Goal: Contribute content: Add original content to the website for others to see

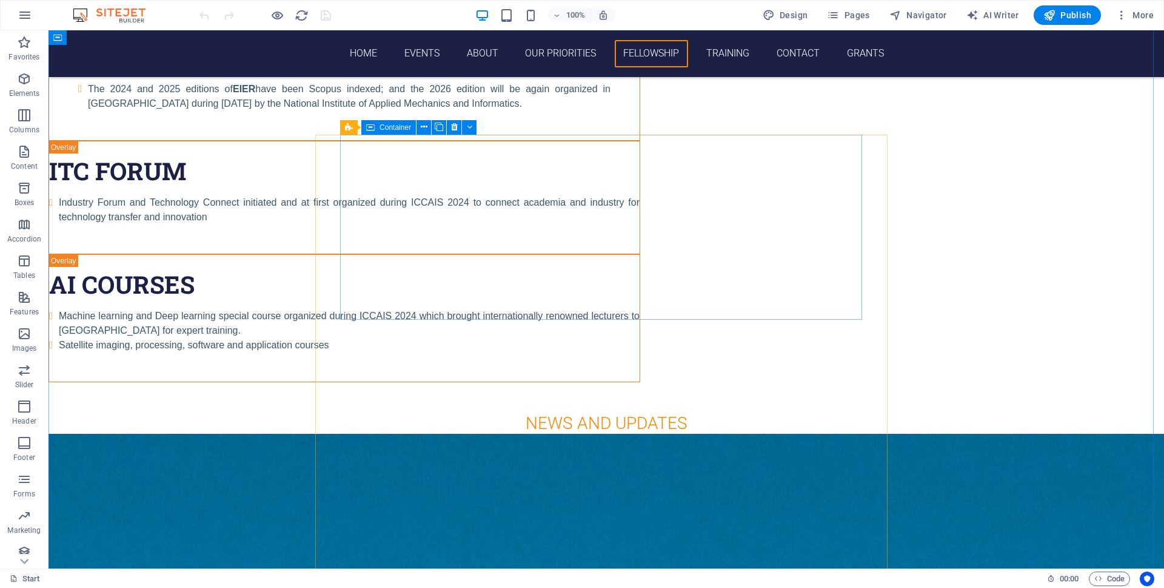
scroll to position [4244, 0]
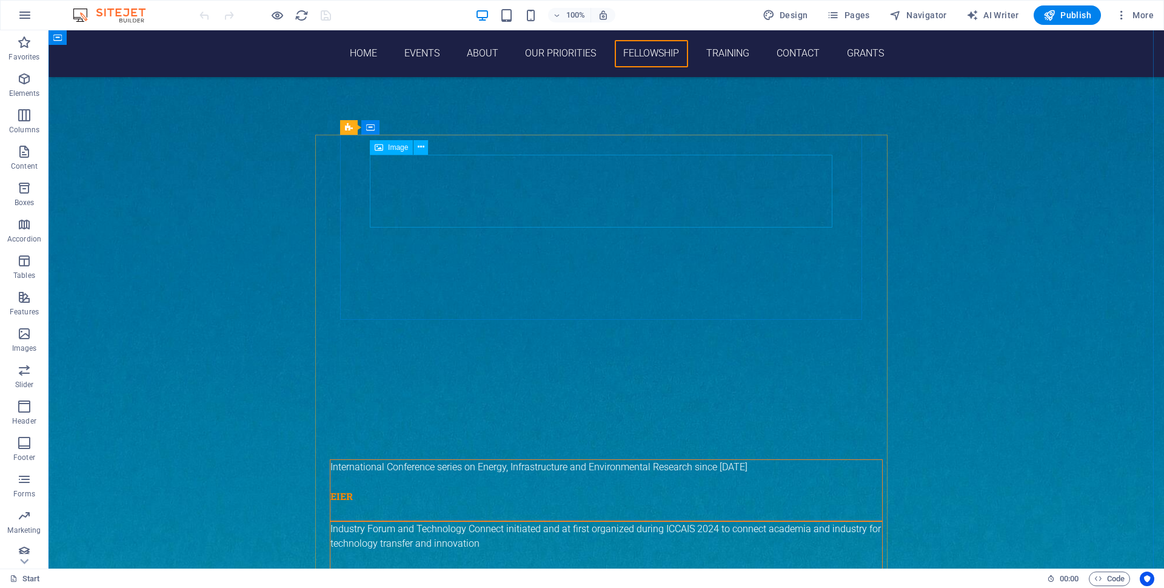
click at [423, 147] on icon at bounding box center [421, 147] width 7 height 13
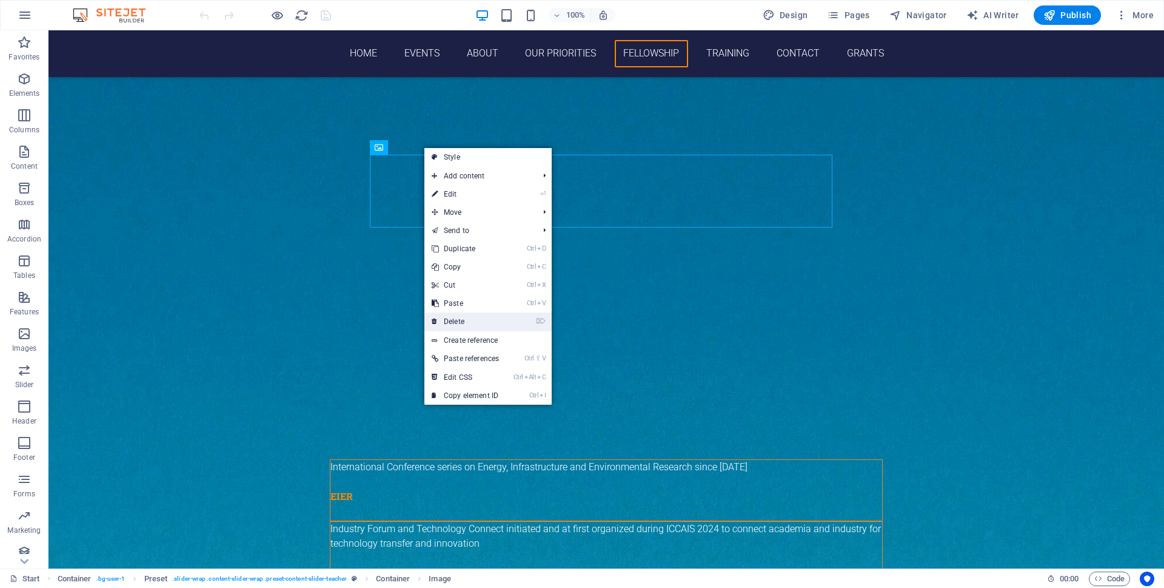
click at [475, 321] on link "⌦ Delete" at bounding box center [465, 321] width 82 height 18
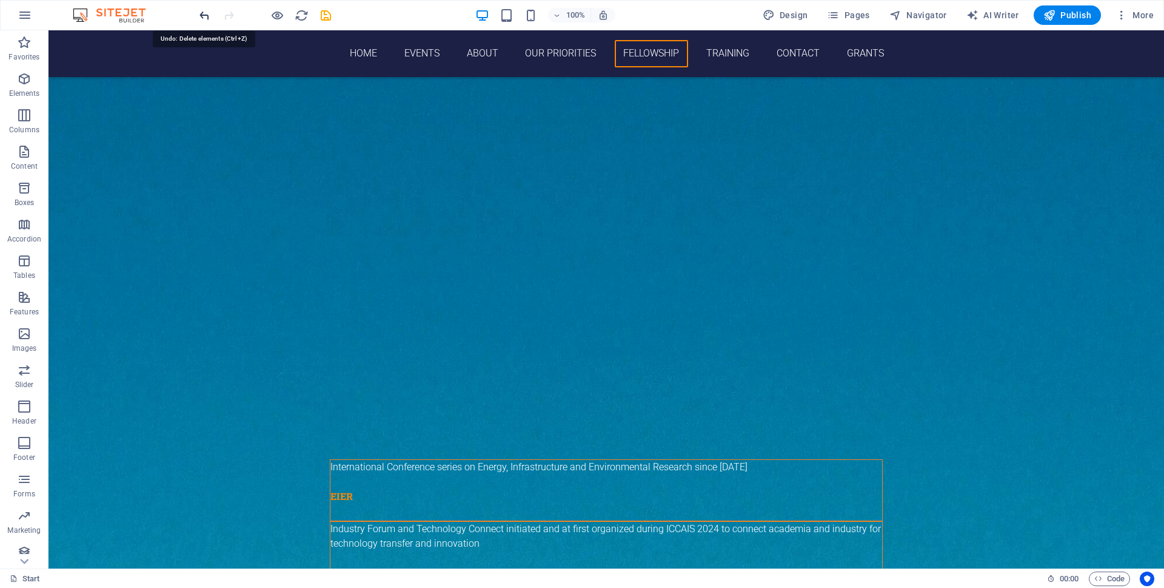
click at [203, 16] on icon "undo" at bounding box center [205, 15] width 14 height 14
select select "px"
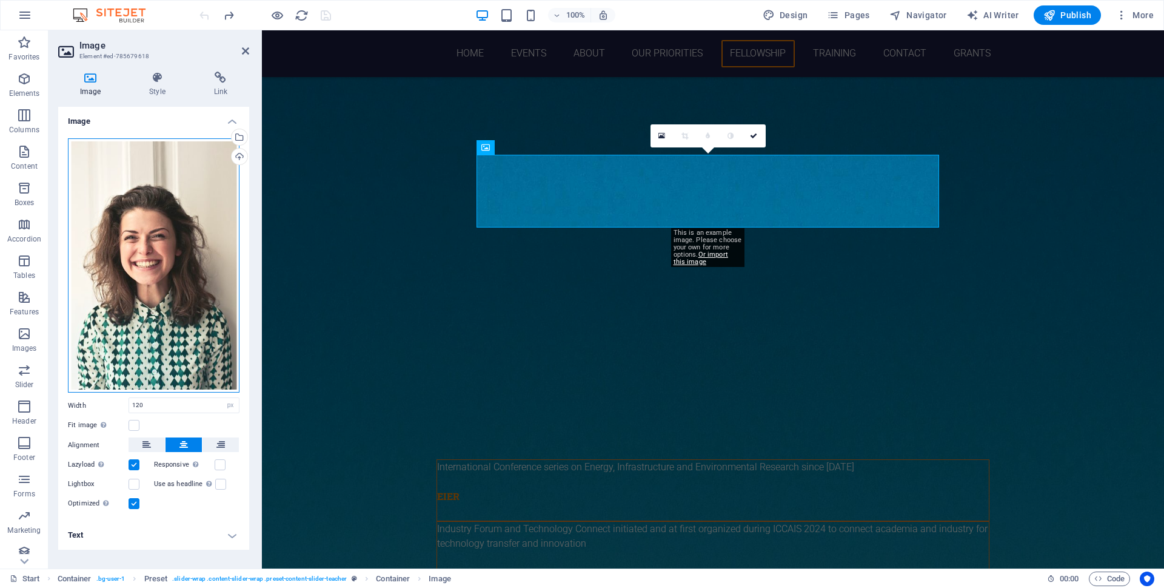
click at [170, 282] on div "Drag files here, click to choose files or select files from Files or our free s…" at bounding box center [154, 265] width 172 height 255
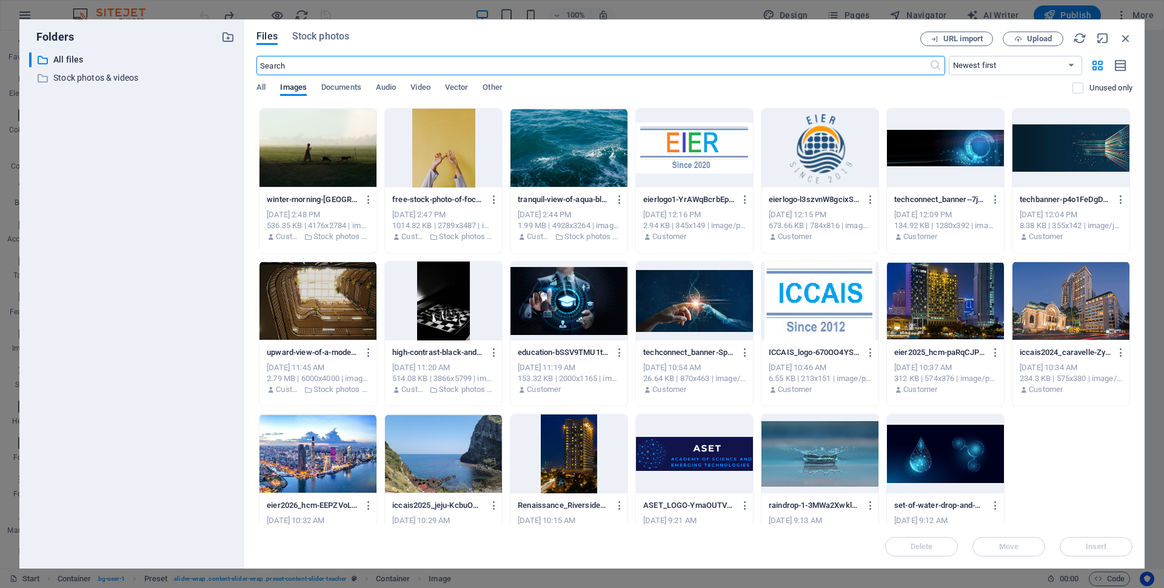
scroll to position [338, 0]
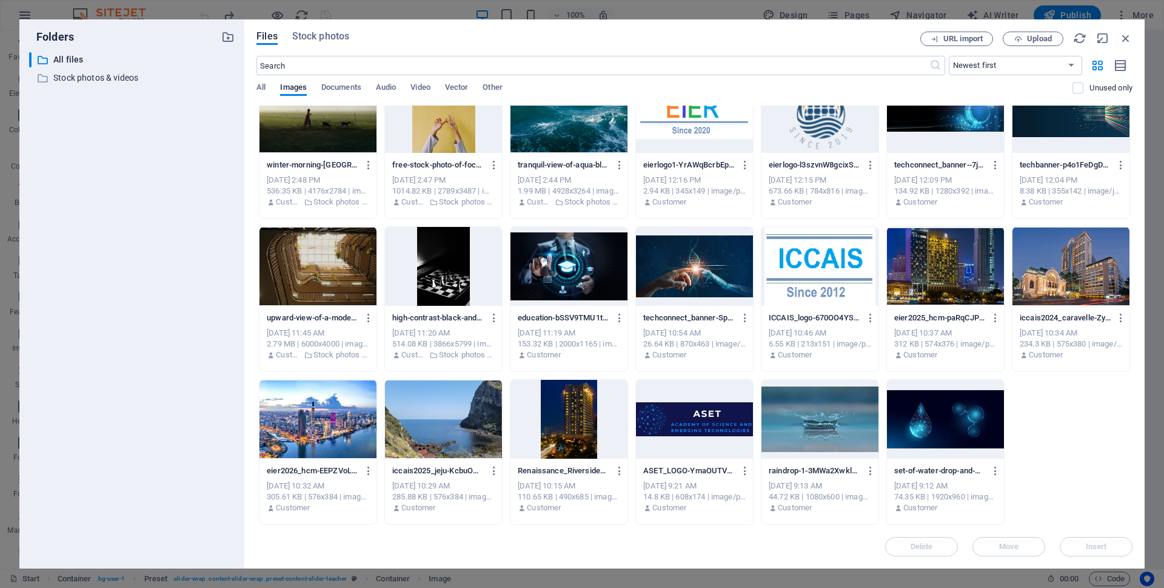
click at [450, 136] on div at bounding box center [443, 113] width 117 height 79
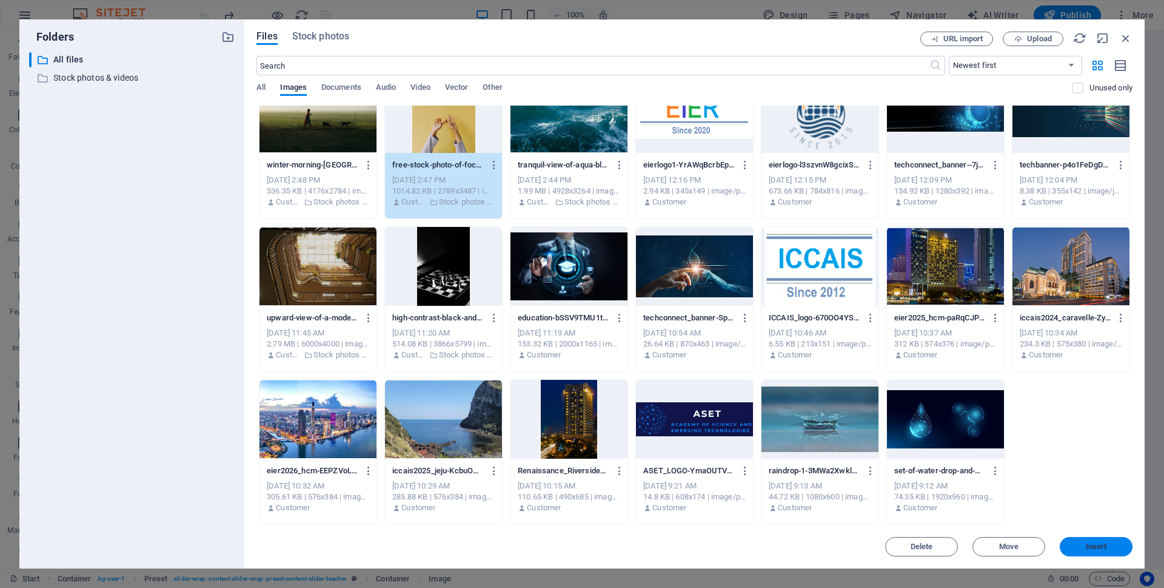
click at [1108, 549] on span "Insert" at bounding box center [1096, 546] width 63 height 7
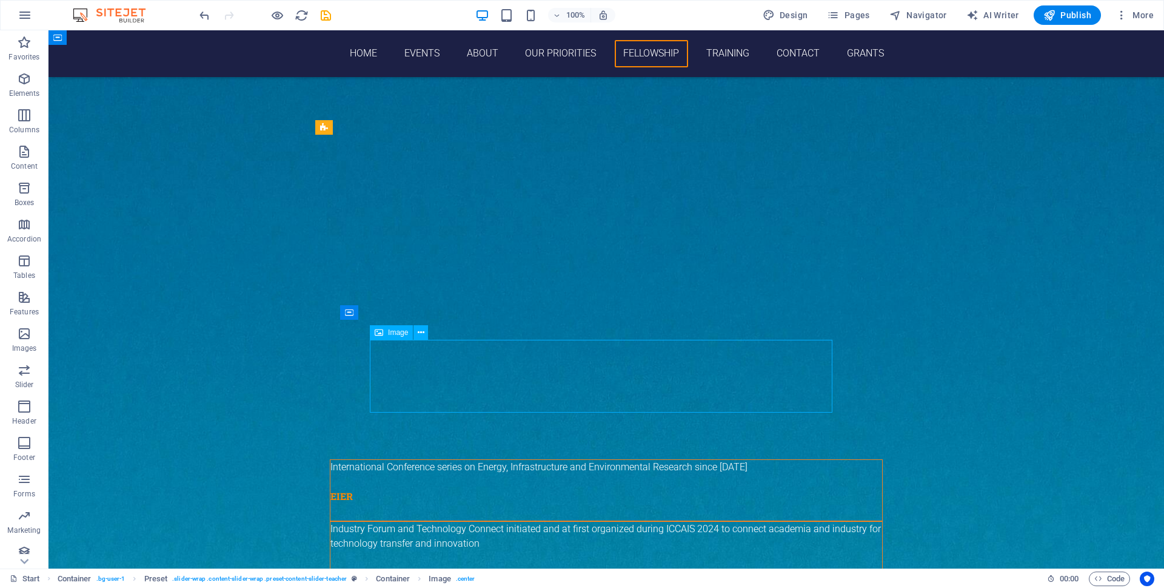
select select "px"
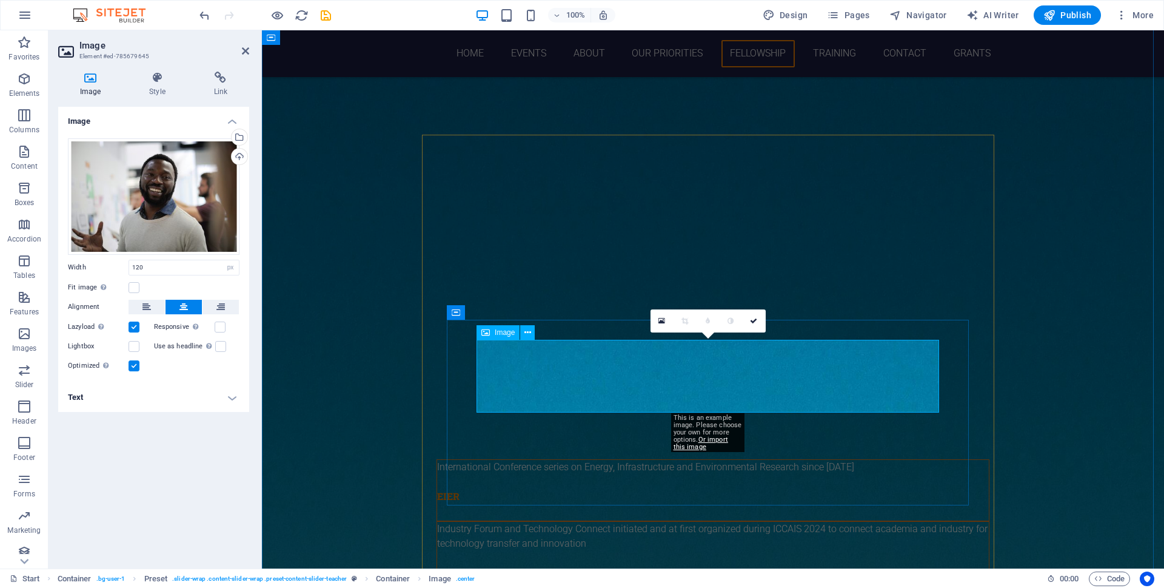
click at [170, 229] on div "Drag files here, click to choose files or select files from Files or our free s…" at bounding box center [154, 196] width 172 height 116
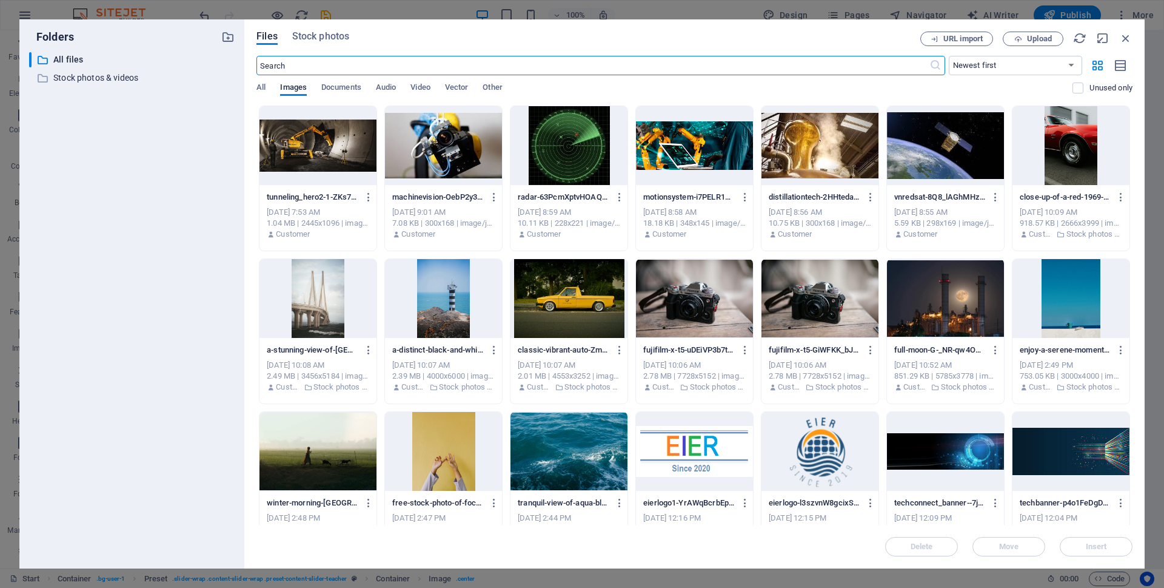
click at [450, 450] on div at bounding box center [443, 451] width 117 height 79
click at [1099, 544] on span "Insert" at bounding box center [1096, 546] width 21 height 7
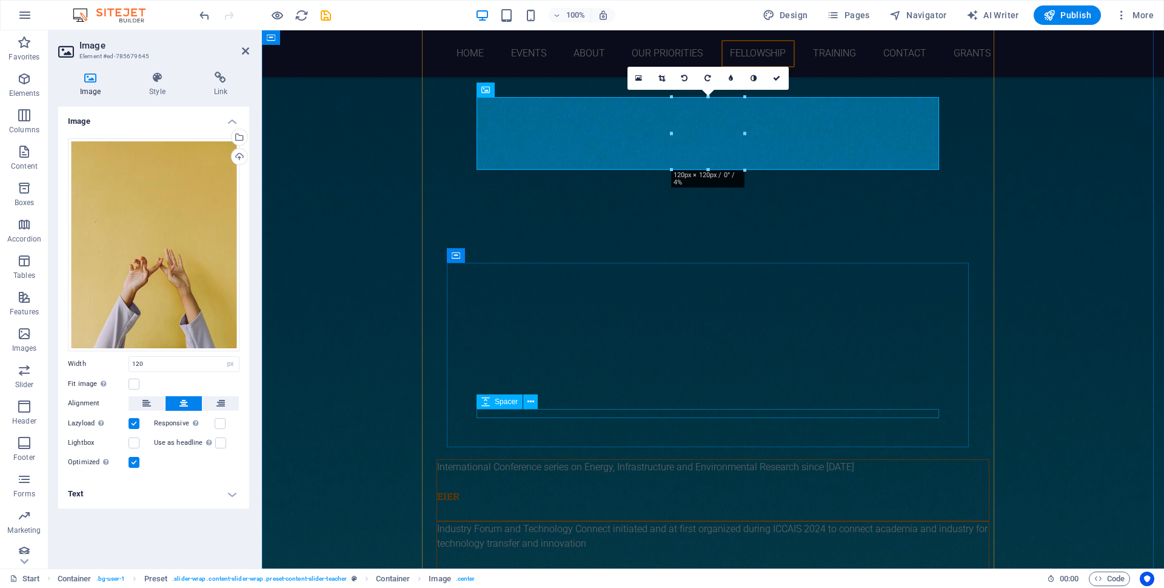
scroll to position [4487, 0]
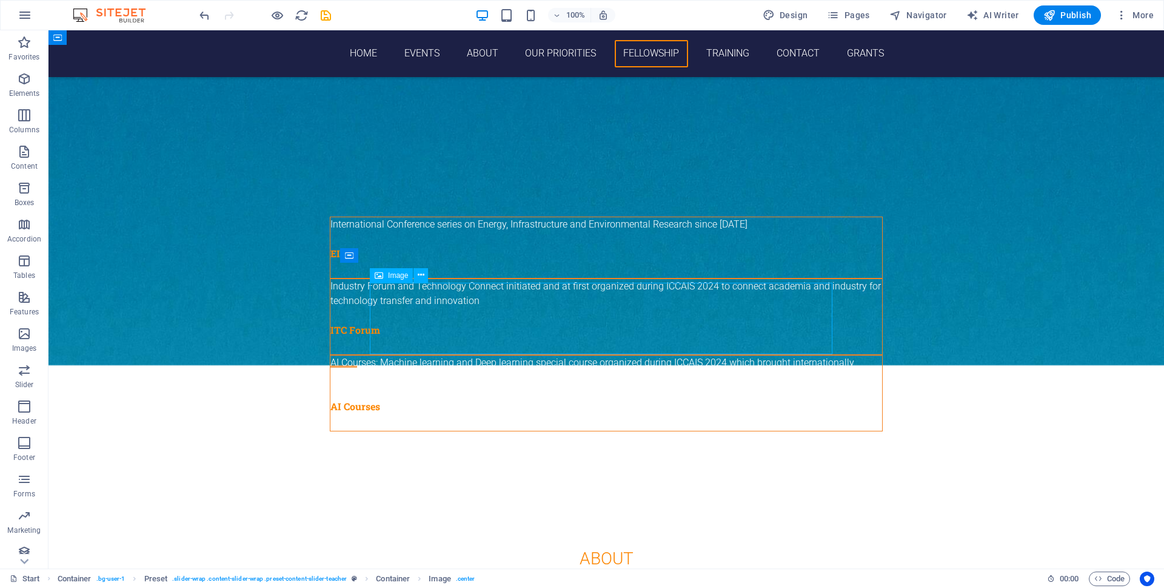
select select "px"
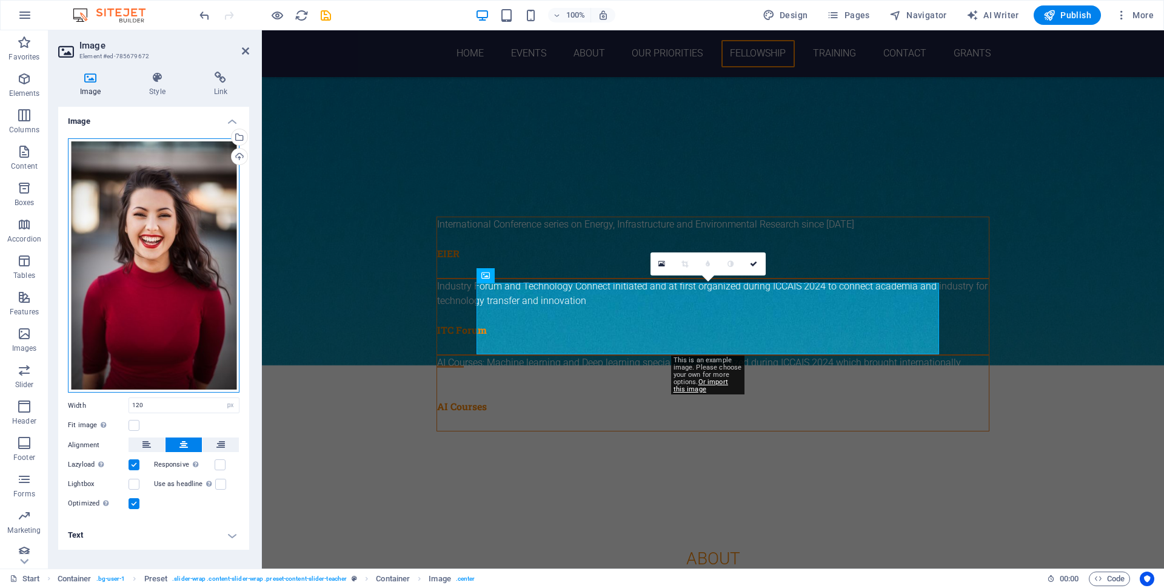
click at [140, 275] on div "Drag files here, click to choose files or select files from Files or our free s…" at bounding box center [154, 265] width 172 height 255
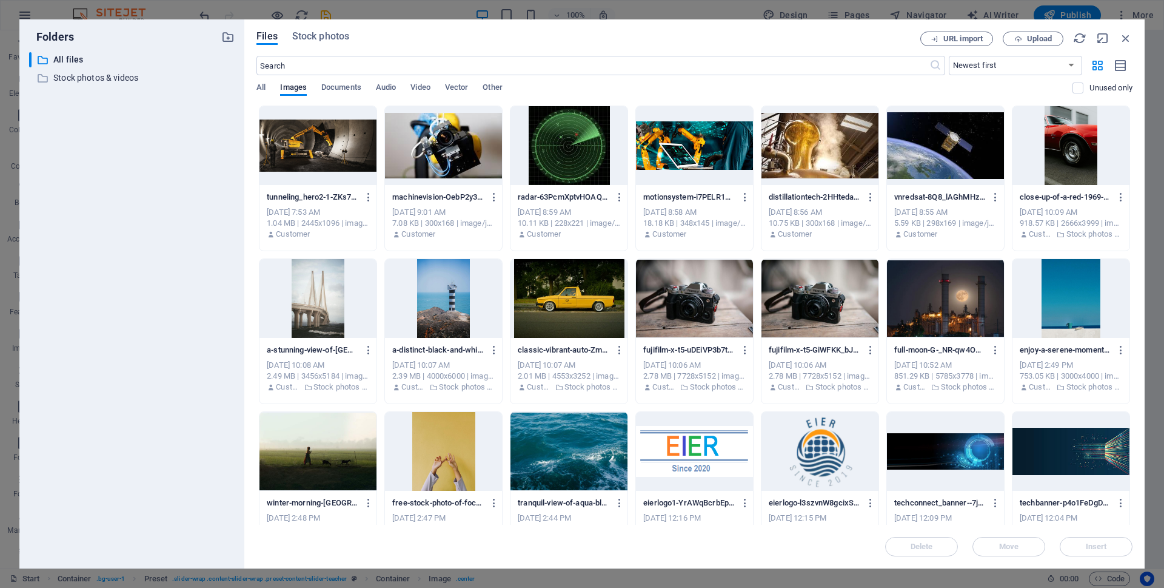
click at [571, 318] on div at bounding box center [569, 298] width 117 height 79
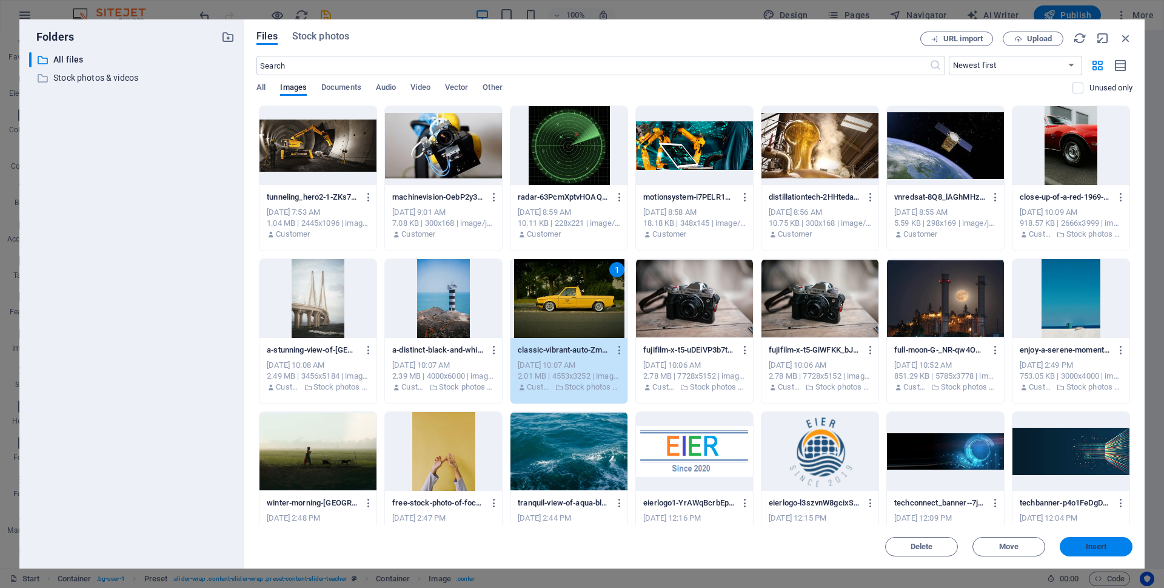
click at [1085, 545] on span "Insert" at bounding box center [1096, 546] width 63 height 7
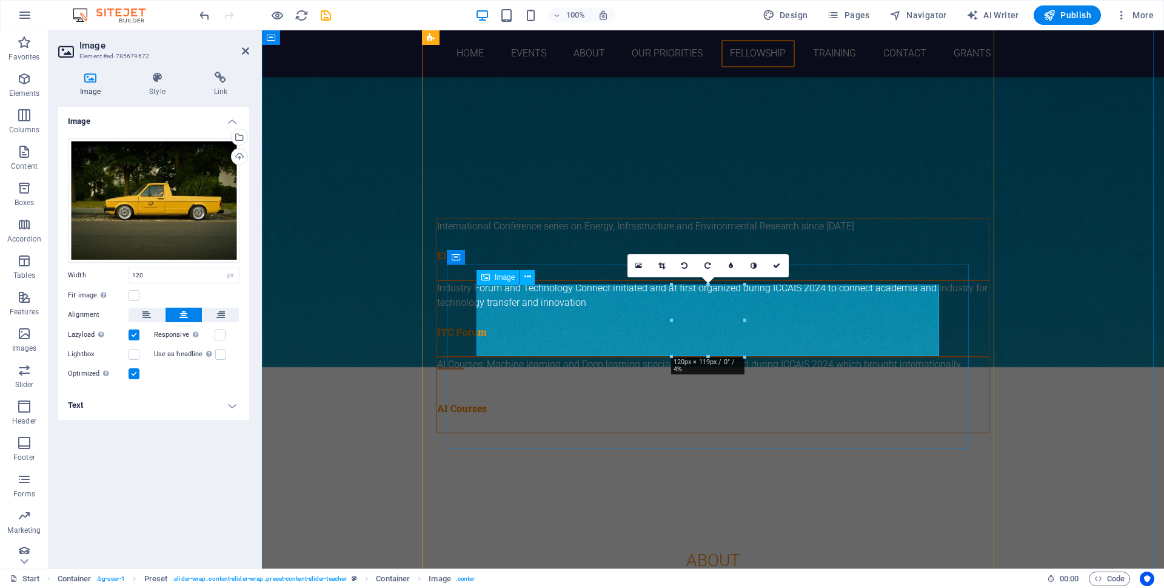
scroll to position [4426, 0]
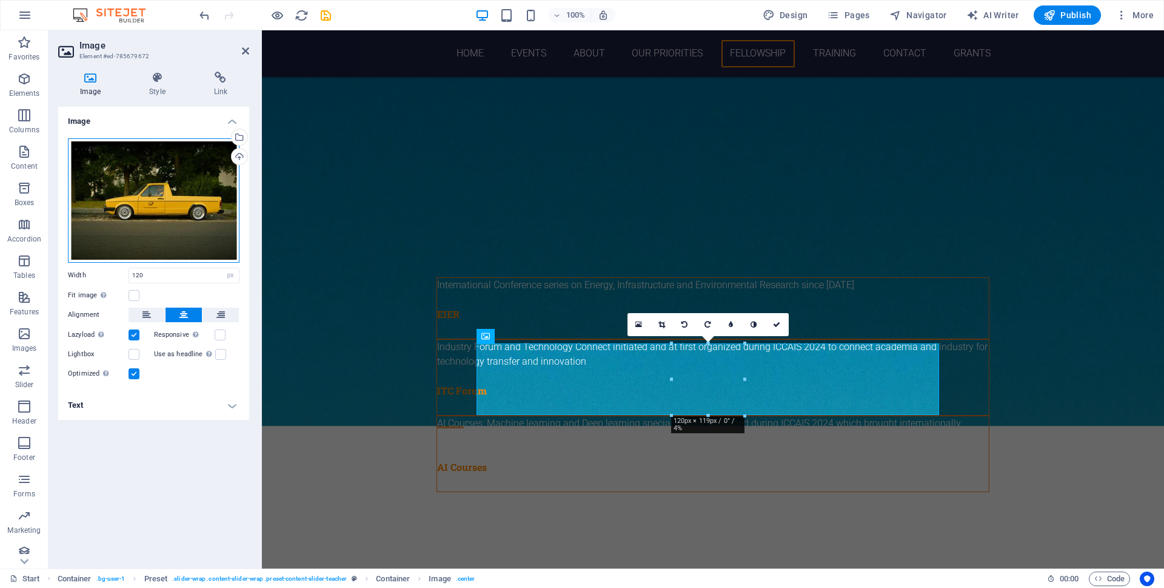
click at [149, 210] on div "Drag files here, click to choose files or select files from Files or our free s…" at bounding box center [154, 200] width 172 height 124
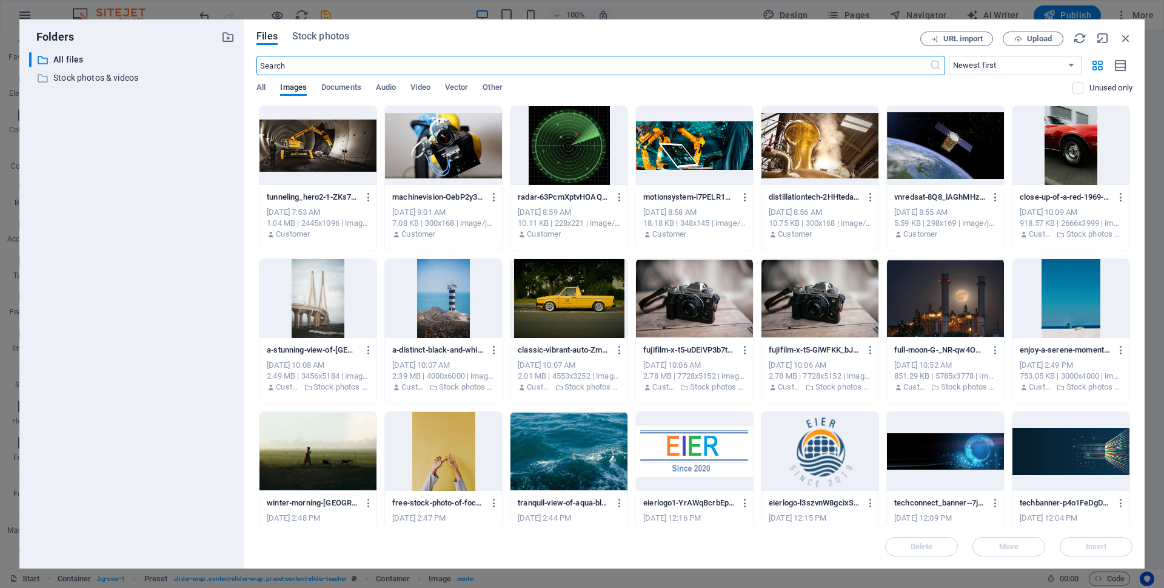
click at [460, 451] on div at bounding box center [443, 451] width 117 height 79
click at [1104, 545] on span "Insert" at bounding box center [1096, 546] width 21 height 7
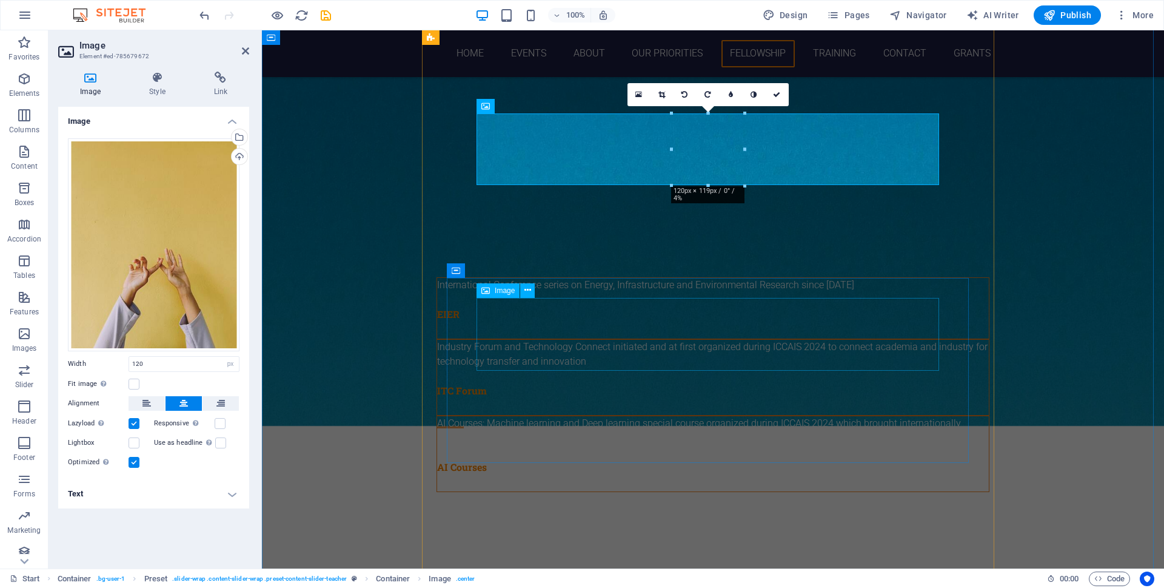
scroll to position [4669, 0]
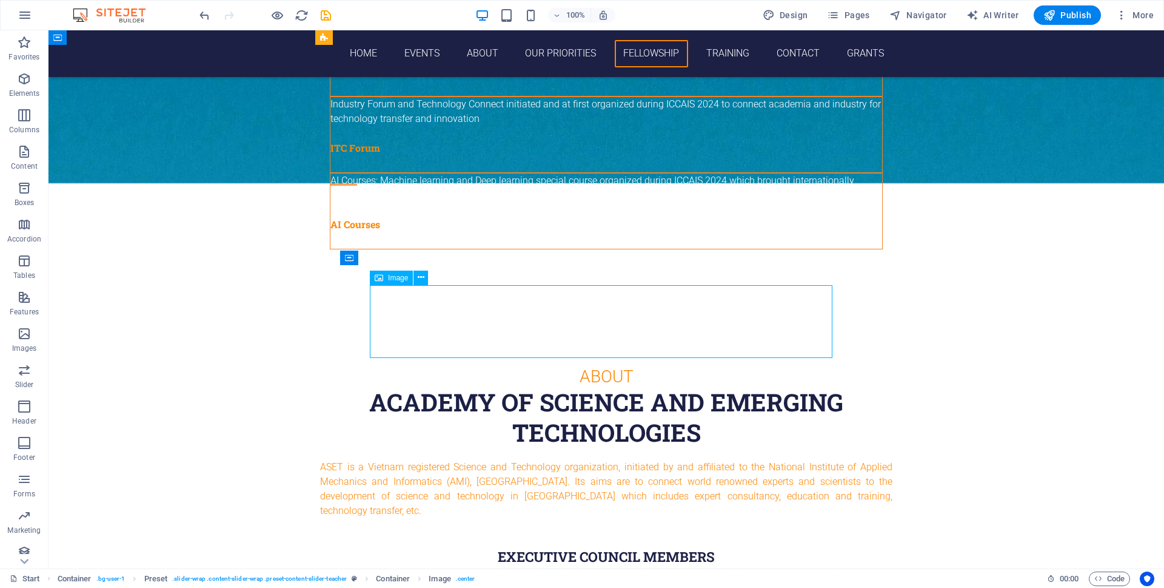
select select "px"
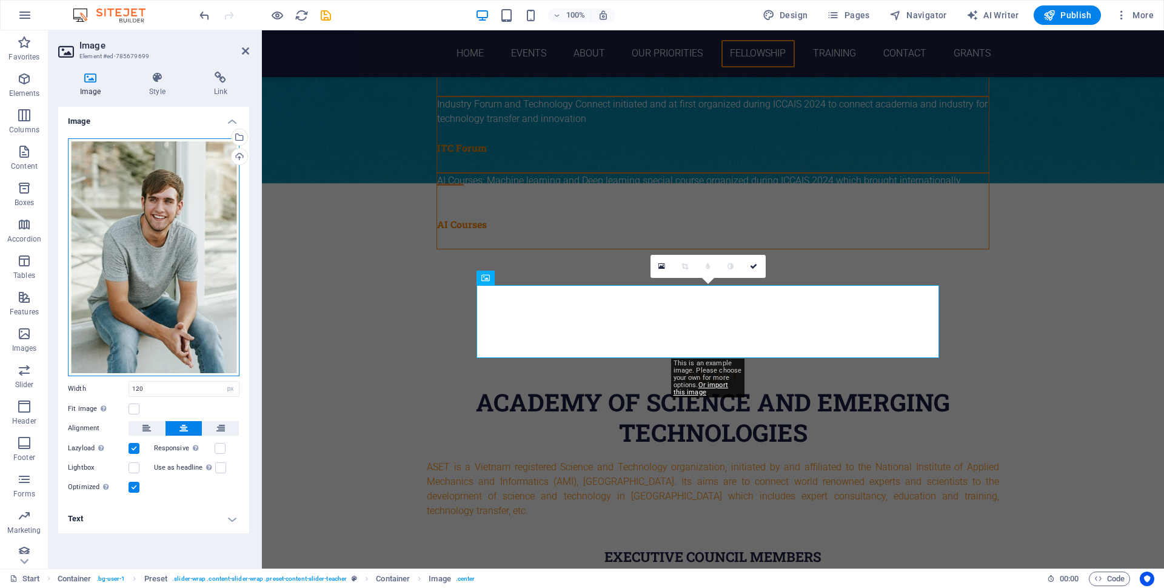
click at [161, 246] on div "Drag files here, click to choose files or select files from Files or our free s…" at bounding box center [154, 257] width 172 height 238
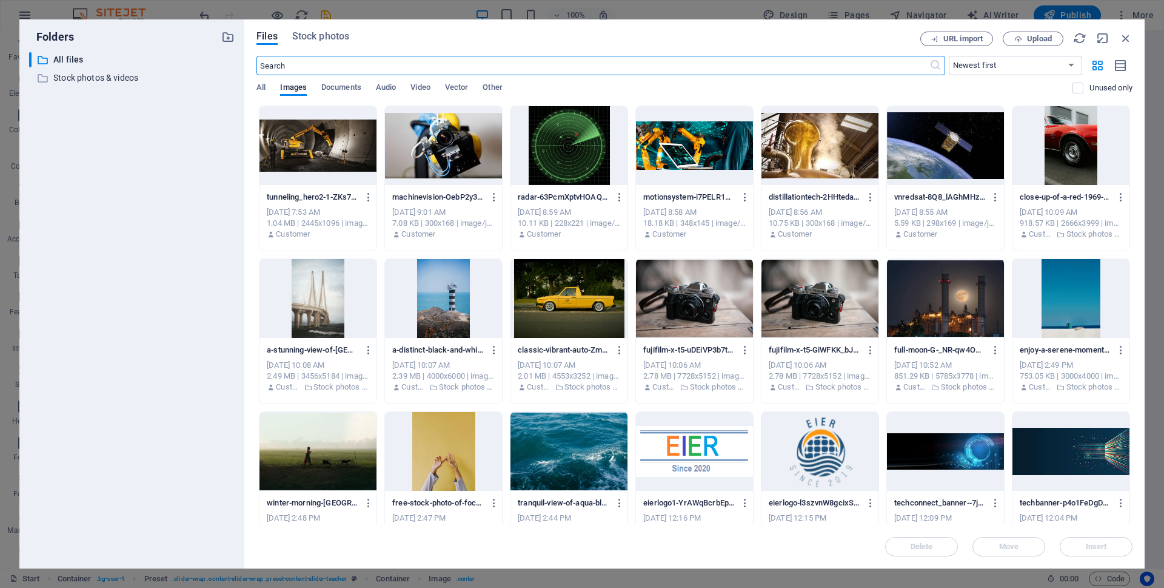
click at [438, 456] on div at bounding box center [443, 451] width 117 height 79
click at [1086, 543] on span "Insert" at bounding box center [1096, 546] width 21 height 7
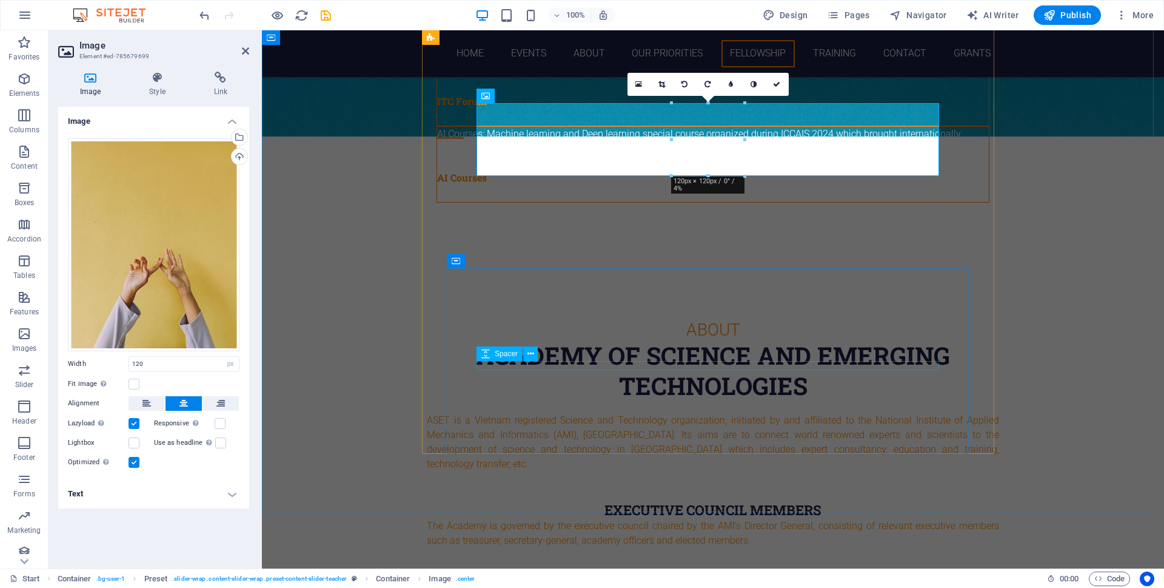
scroll to position [4851, 0]
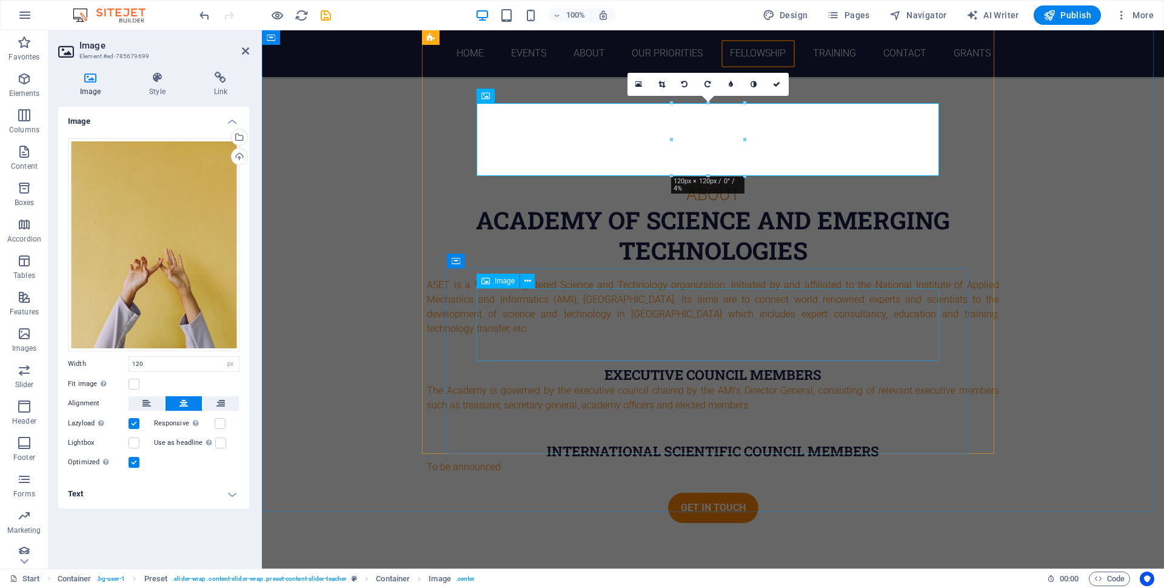
select select "px"
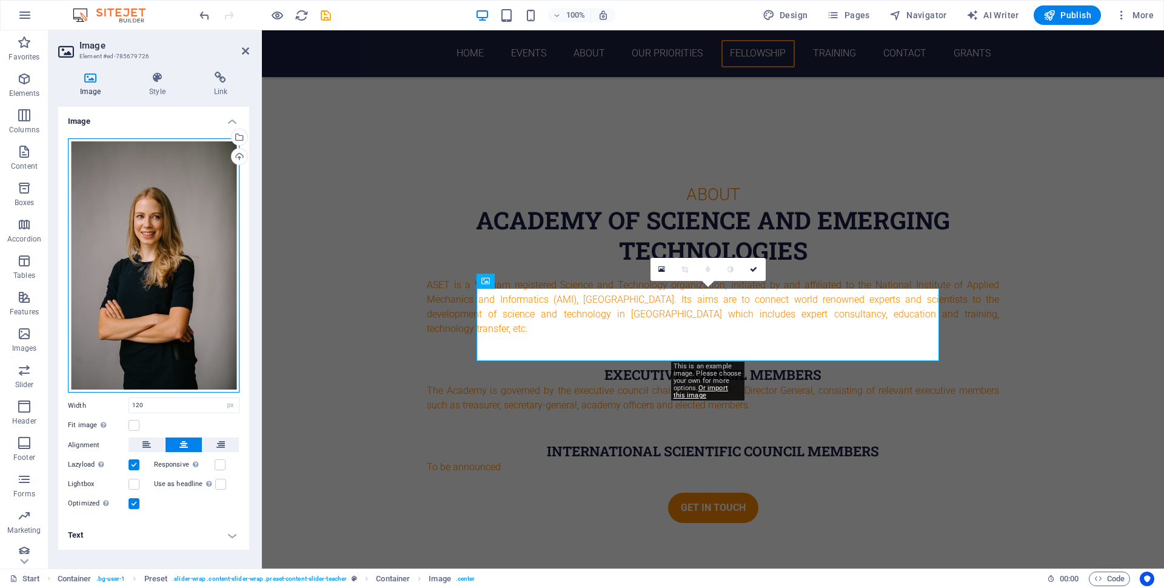
click at [166, 284] on div "Drag files here, click to choose files or select files from Files or our free s…" at bounding box center [154, 265] width 172 height 255
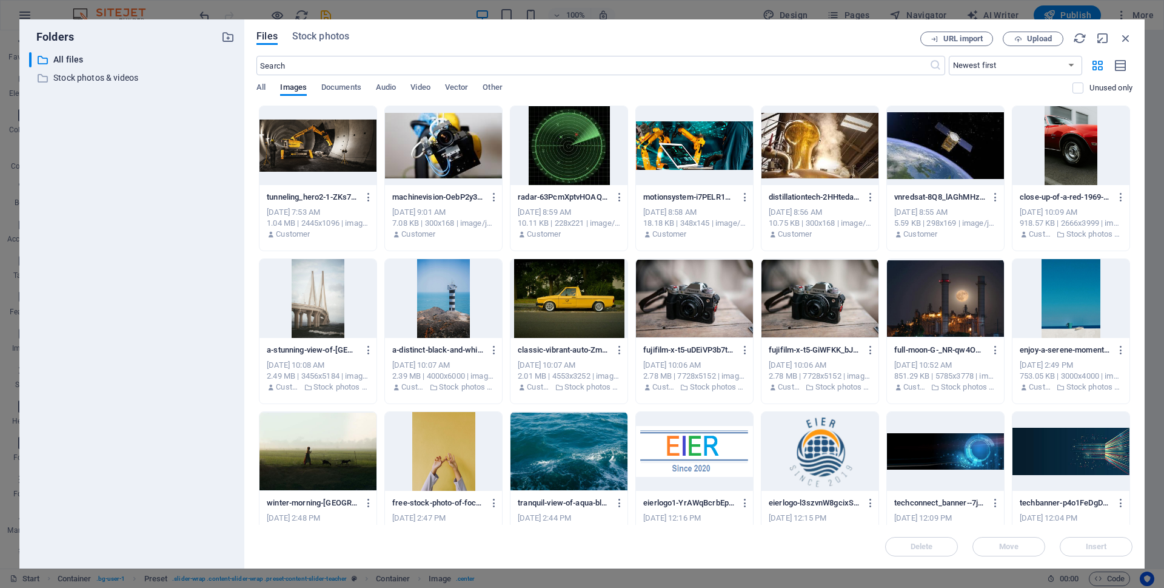
click at [453, 461] on div at bounding box center [443, 451] width 117 height 79
click at [1103, 545] on span "Insert" at bounding box center [1096, 546] width 21 height 7
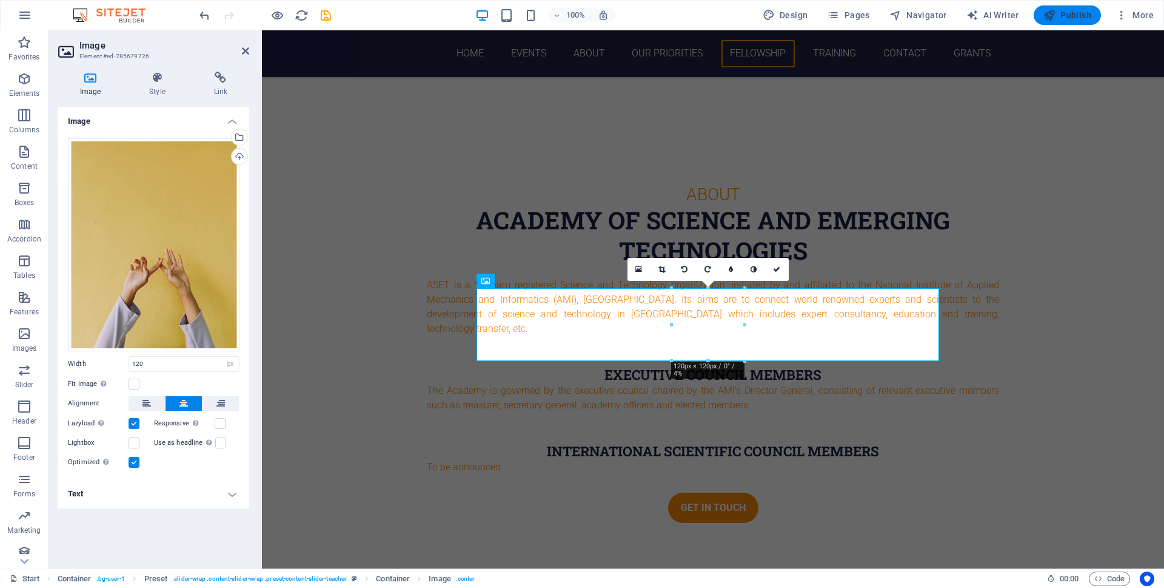
drag, startPoint x: 1063, startPoint y: 19, endPoint x: 999, endPoint y: 40, distance: 67.7
click at [1063, 19] on span "Publish" at bounding box center [1067, 15] width 48 height 12
